Goal: Register for event/course

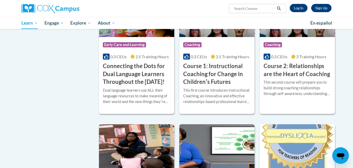
scroll to position [259, 0]
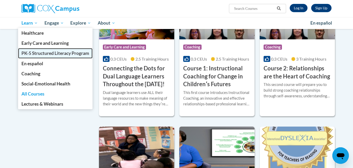
click at [43, 51] on span "PK-5 Structured Literacy Program" at bounding box center [55, 52] width 68 height 5
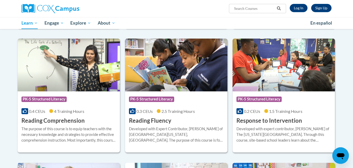
scroll to position [426, 0]
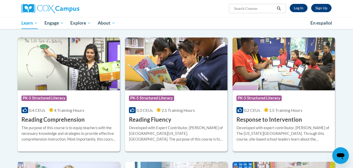
click at [268, 89] on img at bounding box center [284, 64] width 102 height 53
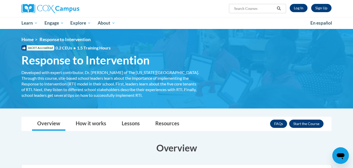
scroll to position [3, 0]
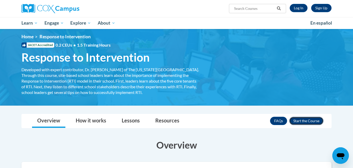
click at [305, 121] on button "Enroll" at bounding box center [306, 121] width 34 height 8
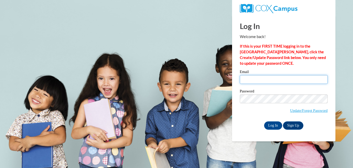
click at [293, 82] on input "Email" at bounding box center [284, 79] width 88 height 9
type input "rowlandbaileigh@gmail.com"
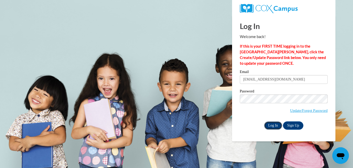
click at [268, 124] on input "Log In" at bounding box center [273, 125] width 18 height 8
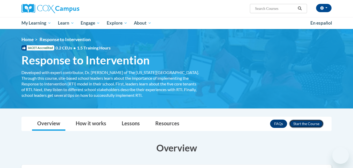
click at [304, 124] on button "Enroll" at bounding box center [306, 123] width 34 height 8
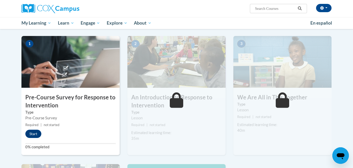
scroll to position [98, 0]
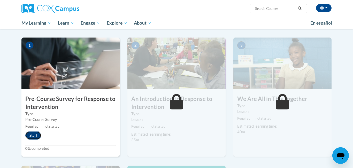
click at [38, 135] on button "Start" at bounding box center [33, 135] width 16 height 8
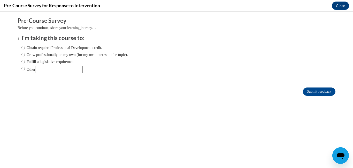
scroll to position [0, 0]
click at [23, 62] on input "Fulfill a legislative requirement." at bounding box center [22, 62] width 3 height 6
radio input "true"
click at [325, 92] on input "Submit feedback" at bounding box center [319, 91] width 33 height 8
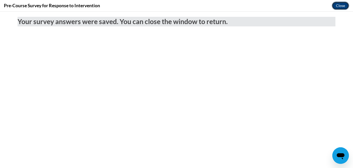
click at [343, 8] on button "Close" at bounding box center [340, 6] width 17 height 8
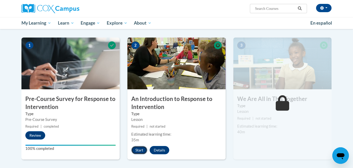
click at [139, 152] on button "Start" at bounding box center [139, 150] width 16 height 8
